Goal: Browse casually: Explore the website without a specific task or goal

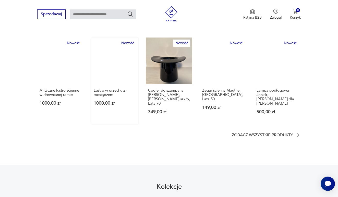
scroll to position [310, 0]
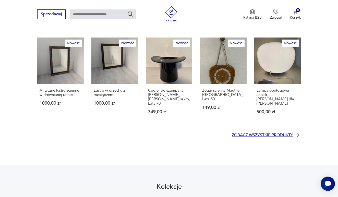
click at [277, 134] on p "Zobacz wszystkie produkty" at bounding box center [262, 135] width 61 height 3
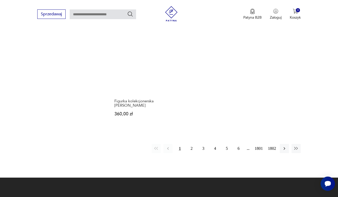
scroll to position [635, 0]
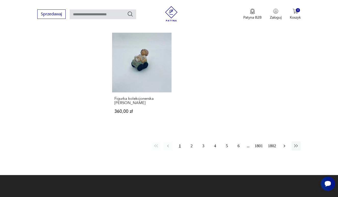
click at [277, 149] on icon "button" at bounding box center [284, 146] width 5 height 5
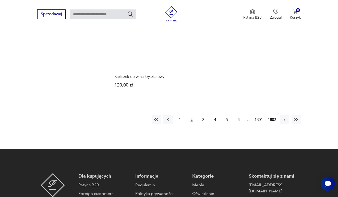
scroll to position [665, 0]
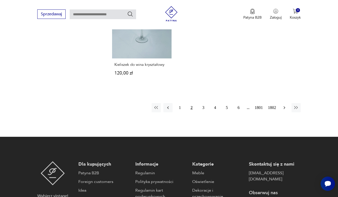
click at [277, 110] on icon "button" at bounding box center [284, 107] width 5 height 5
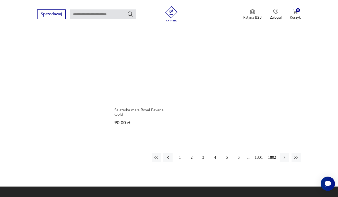
scroll to position [632, 0]
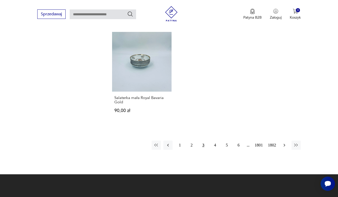
click at [277, 148] on icon "button" at bounding box center [284, 145] width 5 height 5
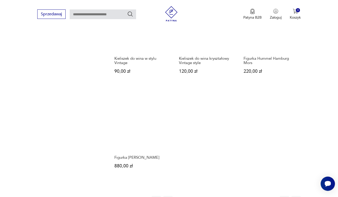
scroll to position [639, 0]
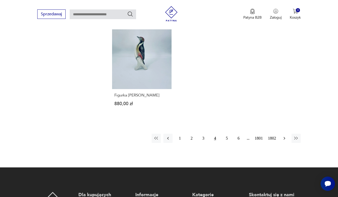
click at [277, 141] on icon "button" at bounding box center [284, 138] width 5 height 5
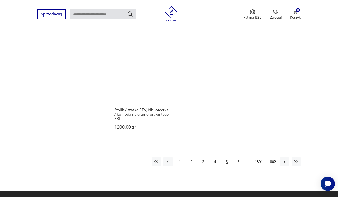
scroll to position [665, 0]
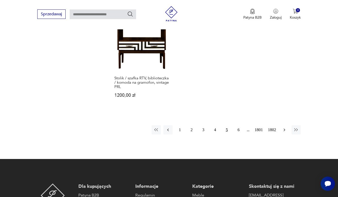
click at [277, 133] on icon "button" at bounding box center [284, 129] width 5 height 5
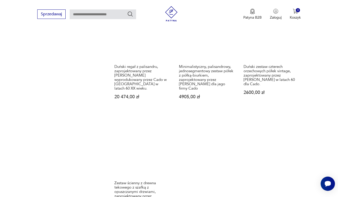
scroll to position [653, 0]
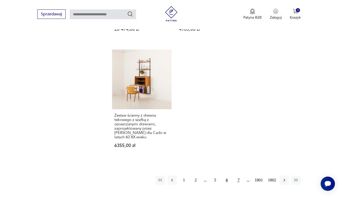
click at [236, 178] on button "7" at bounding box center [238, 180] width 9 height 9
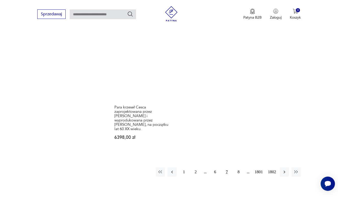
scroll to position [704, 0]
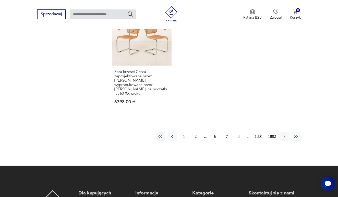
click at [236, 141] on button "8" at bounding box center [238, 136] width 9 height 9
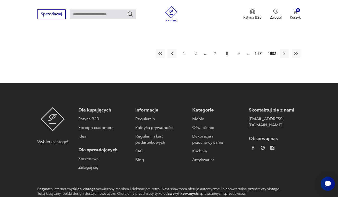
scroll to position [783, 0]
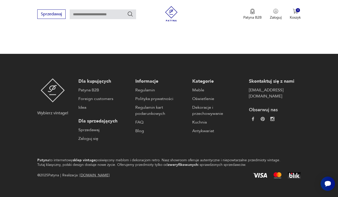
click at [237, 29] on button "9" at bounding box center [238, 24] width 9 height 9
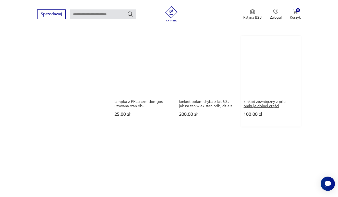
scroll to position [682, 0]
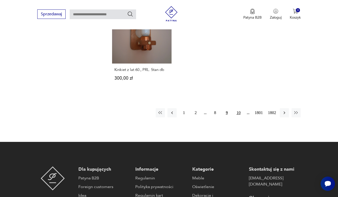
click at [236, 116] on button "10" at bounding box center [238, 112] width 9 height 9
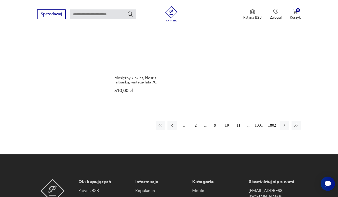
scroll to position [697, 0]
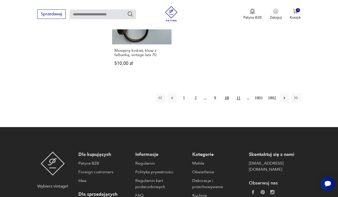
click at [238, 103] on button "11" at bounding box center [238, 98] width 9 height 9
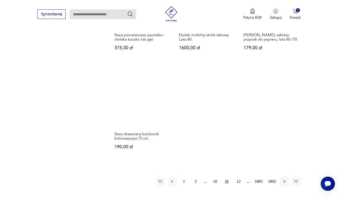
scroll to position [663, 0]
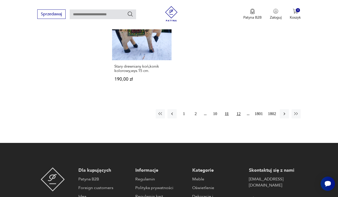
click at [237, 119] on button "12" at bounding box center [238, 113] width 9 height 9
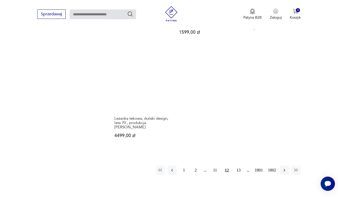
scroll to position [667, 0]
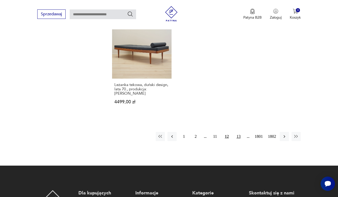
click at [237, 141] on button "13" at bounding box center [238, 136] width 9 height 9
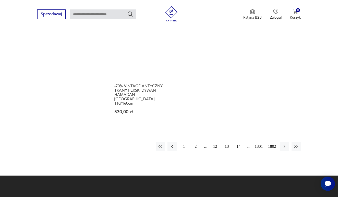
scroll to position [684, 0]
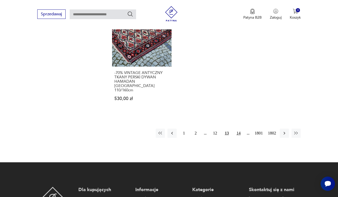
click at [236, 137] on button "14" at bounding box center [238, 133] width 9 height 9
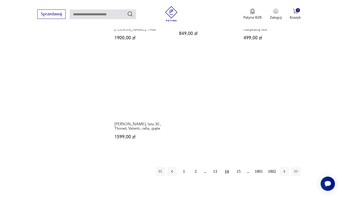
scroll to position [668, 0]
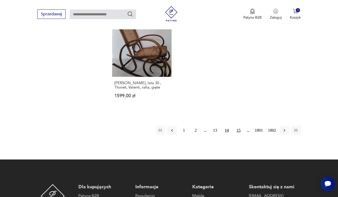
click at [237, 135] on button "15" at bounding box center [238, 130] width 9 height 9
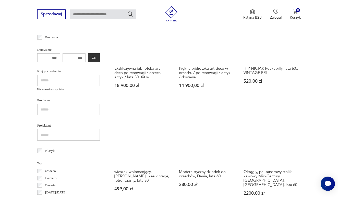
scroll to position [238, 0]
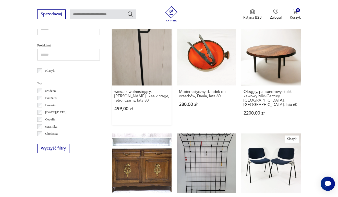
click at [153, 75] on link "wieszak wolnostojący, [PERSON_NAME], Ikea vintage, retro, czarny, lata 80. 499,…" at bounding box center [142, 75] width 60 height 99
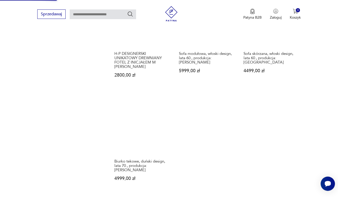
scroll to position [625, 0]
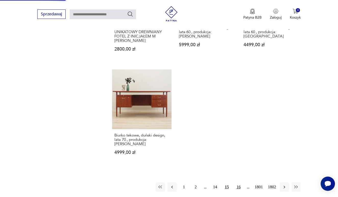
click at [238, 192] on button "16" at bounding box center [238, 187] width 9 height 9
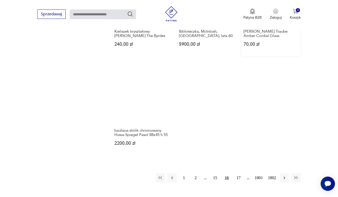
scroll to position [646, 0]
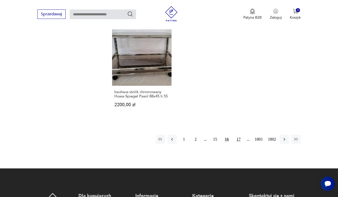
click at [236, 144] on button "17" at bounding box center [238, 139] width 9 height 9
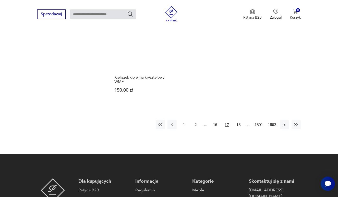
scroll to position [653, 0]
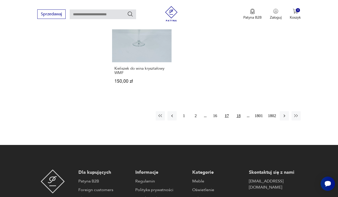
click at [234, 121] on button "18" at bounding box center [238, 115] width 9 height 9
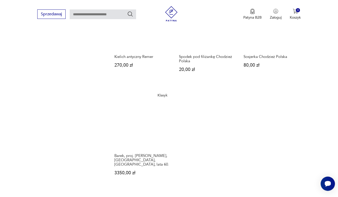
scroll to position [642, 0]
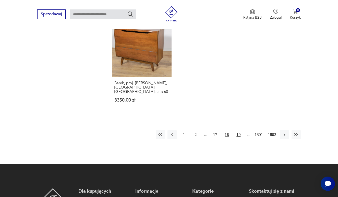
click at [237, 140] on button "19" at bounding box center [238, 134] width 9 height 9
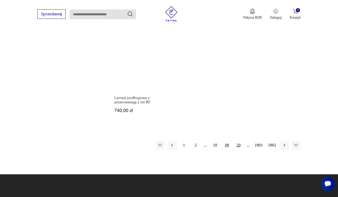
scroll to position [636, 0]
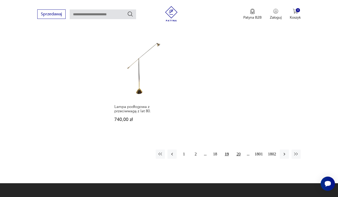
click at [237, 159] on button "20" at bounding box center [238, 154] width 9 height 9
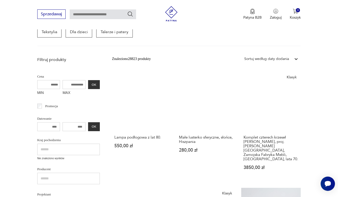
scroll to position [89, 0]
